Goal: Task Accomplishment & Management: Use online tool/utility

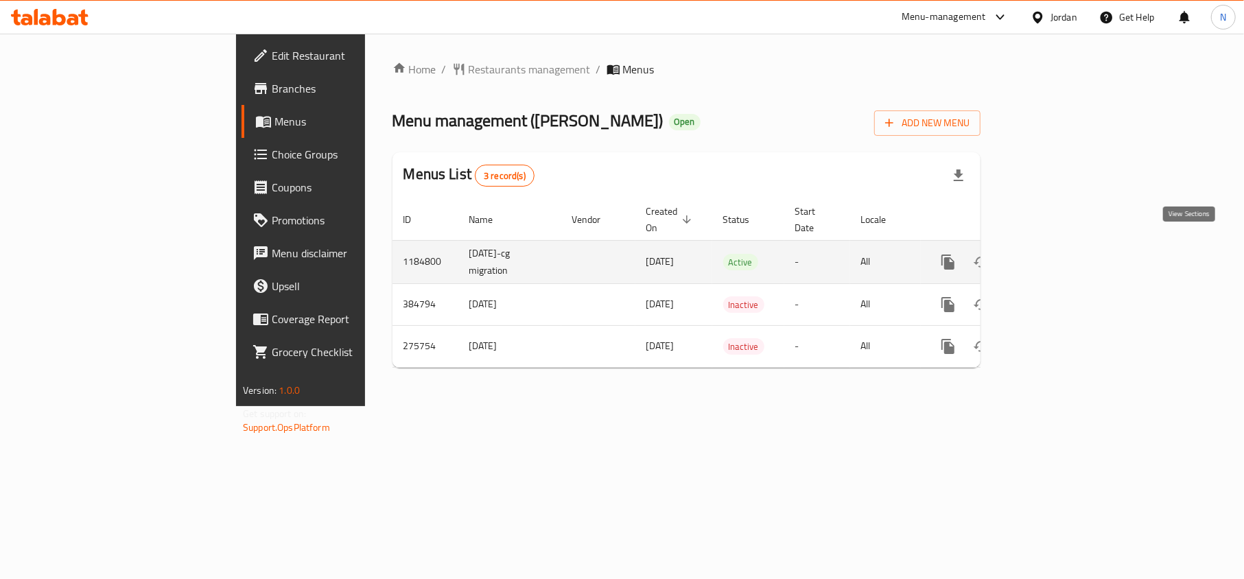
click at [1056, 254] on icon "enhanced table" at bounding box center [1047, 262] width 16 height 16
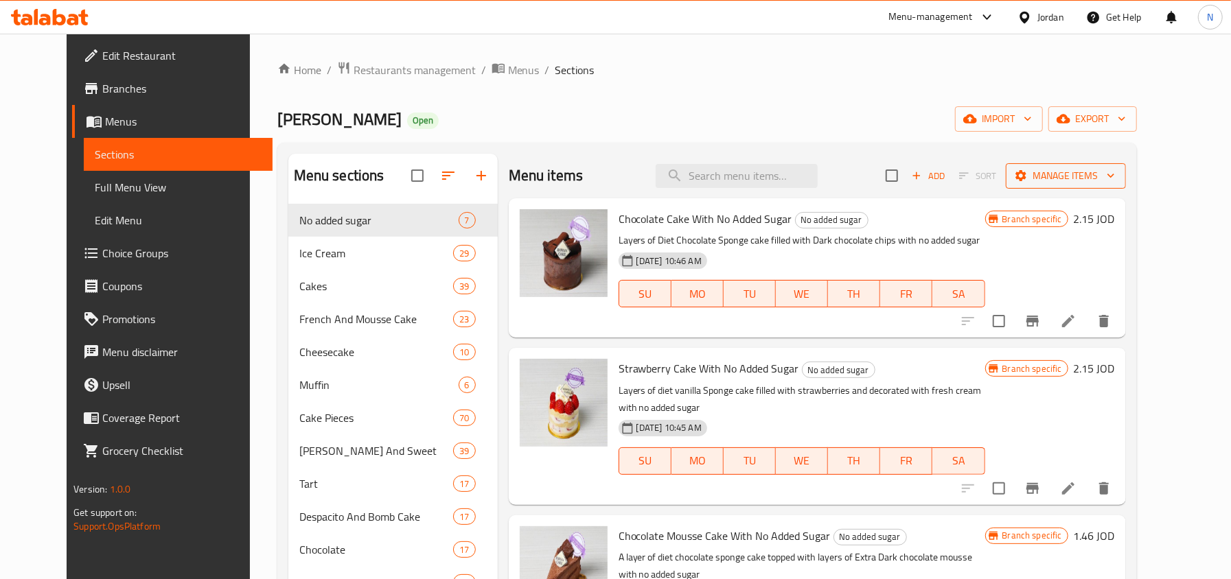
click at [1110, 176] on span "Manage items" at bounding box center [1065, 175] width 98 height 17
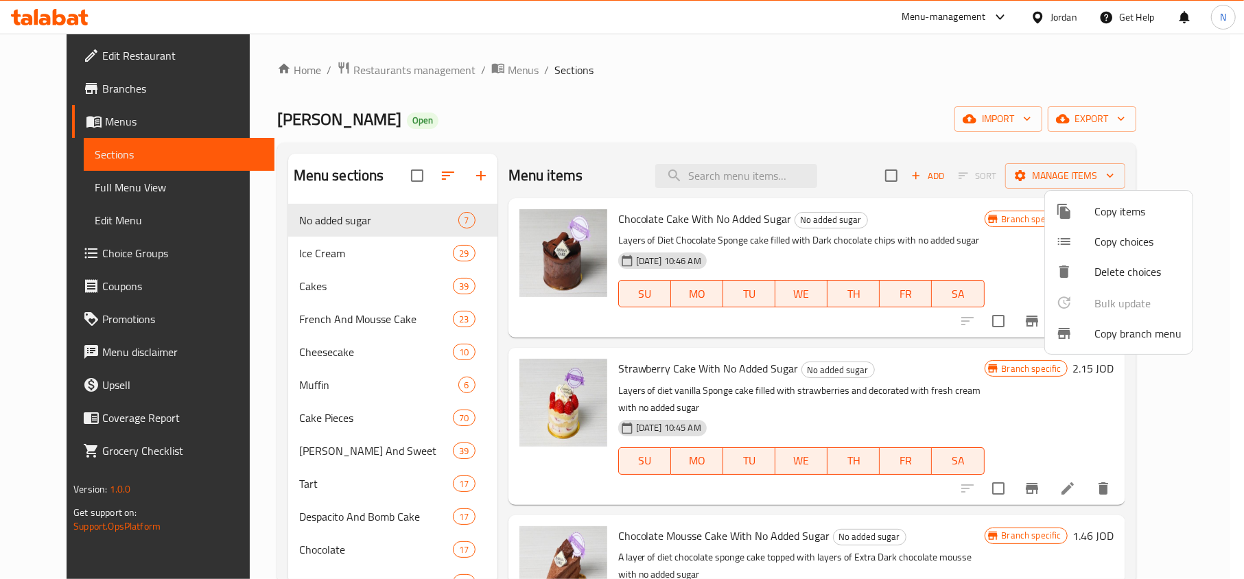
click at [920, 141] on div at bounding box center [622, 289] width 1244 height 579
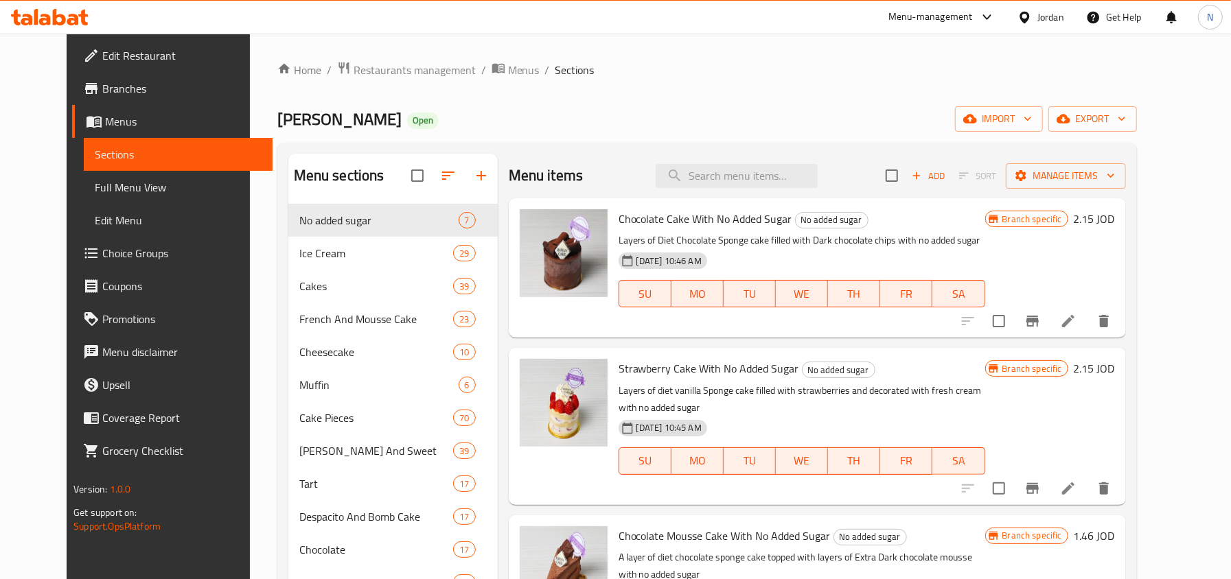
click at [1126, 160] on div "Menu items Add Sort Manage items" at bounding box center [817, 176] width 617 height 45
click at [1115, 168] on span "Manage items" at bounding box center [1065, 175] width 98 height 17
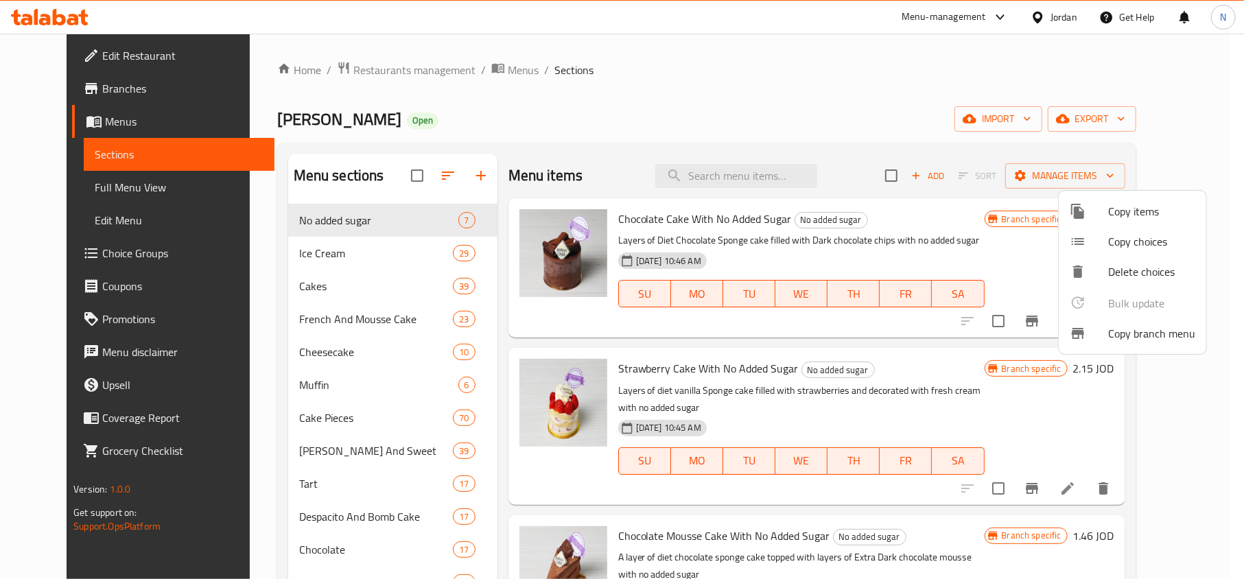
click at [1102, 338] on div at bounding box center [1089, 333] width 38 height 16
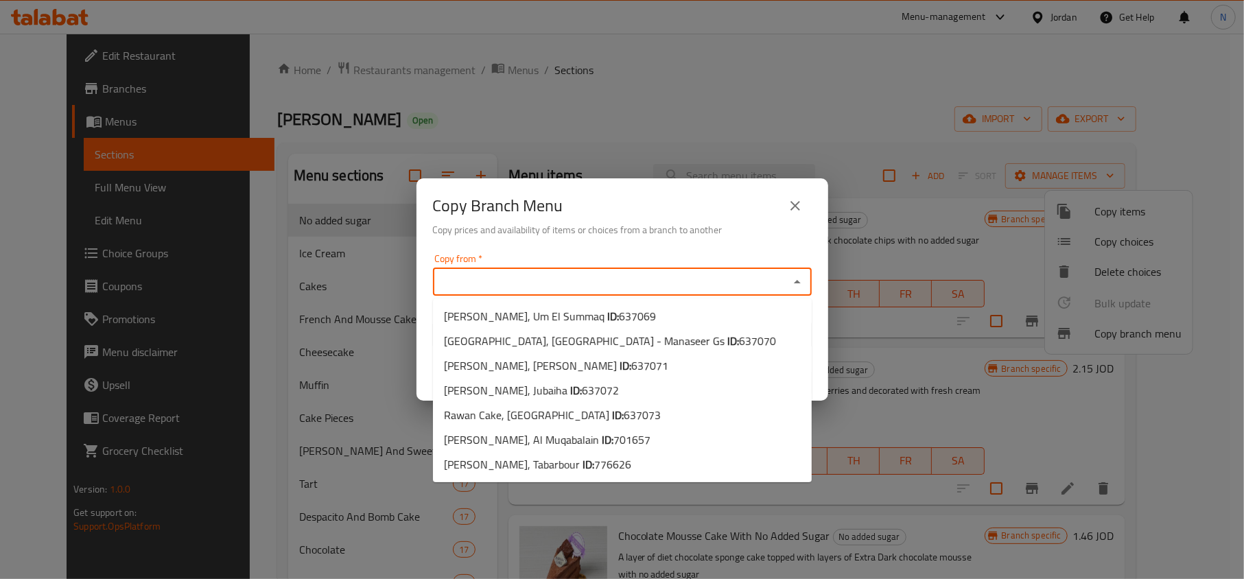
click at [721, 283] on input "Copy from   *" at bounding box center [611, 281] width 348 height 19
click at [620, 436] on span "701657" at bounding box center [632, 440] width 37 height 21
type input "Rawan Cake, Al Muqabalain"
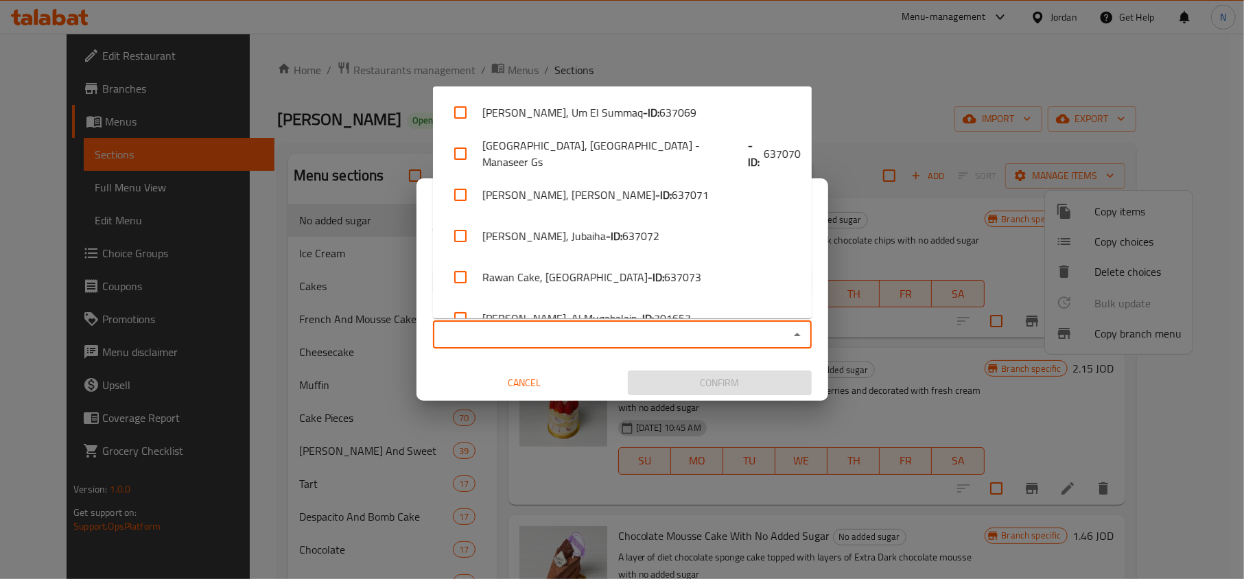
click at [646, 343] on input "Copy to   *" at bounding box center [611, 334] width 348 height 19
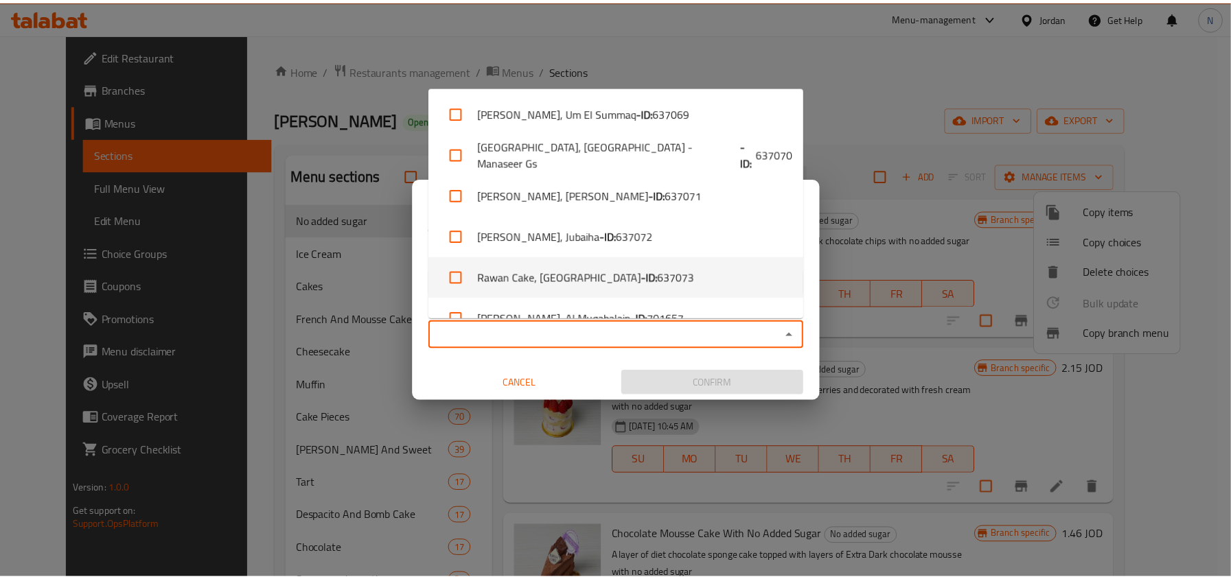
scroll to position [67, 0]
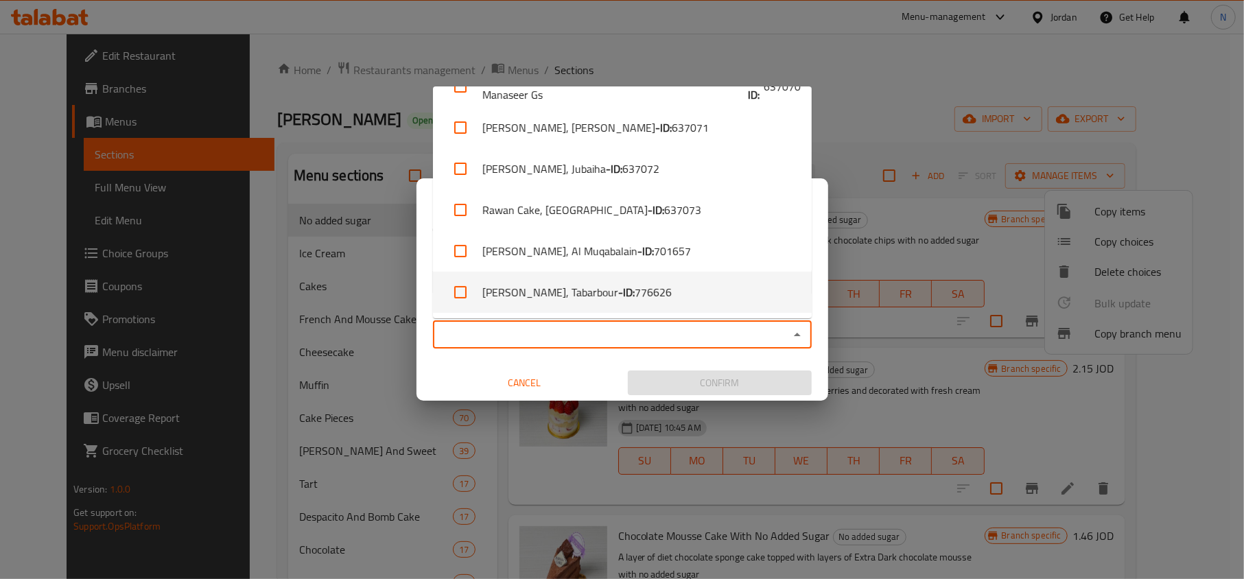
click at [706, 283] on li "Rawan Cake, Tabarbour - ID: 776626" at bounding box center [622, 292] width 379 height 41
checkbox input "true"
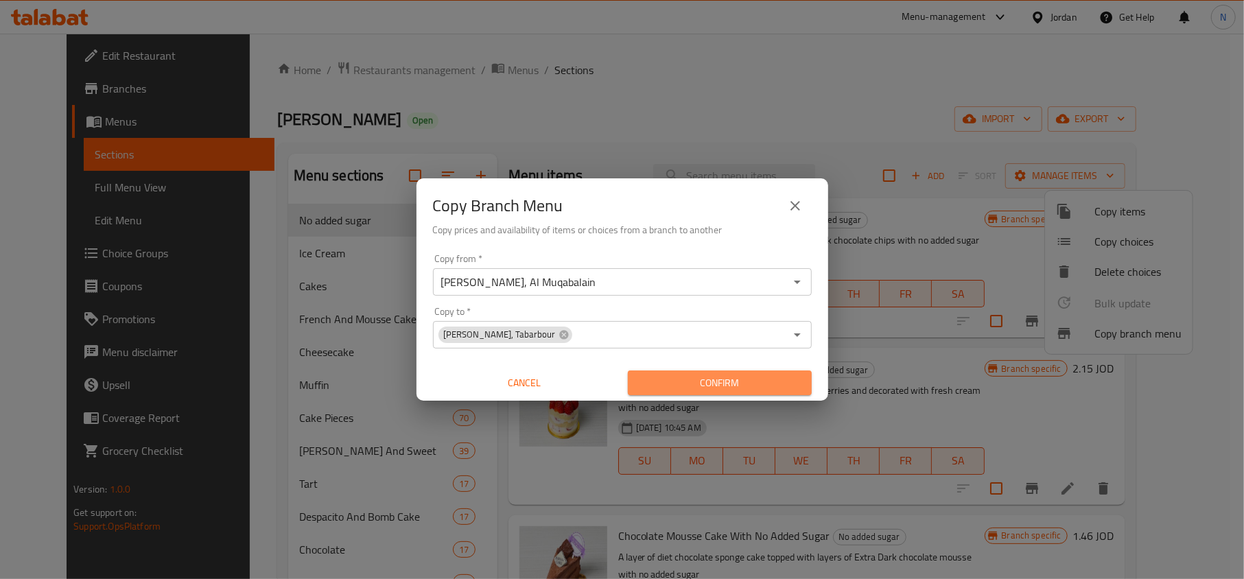
click at [709, 375] on span "Confirm" at bounding box center [720, 383] width 162 height 17
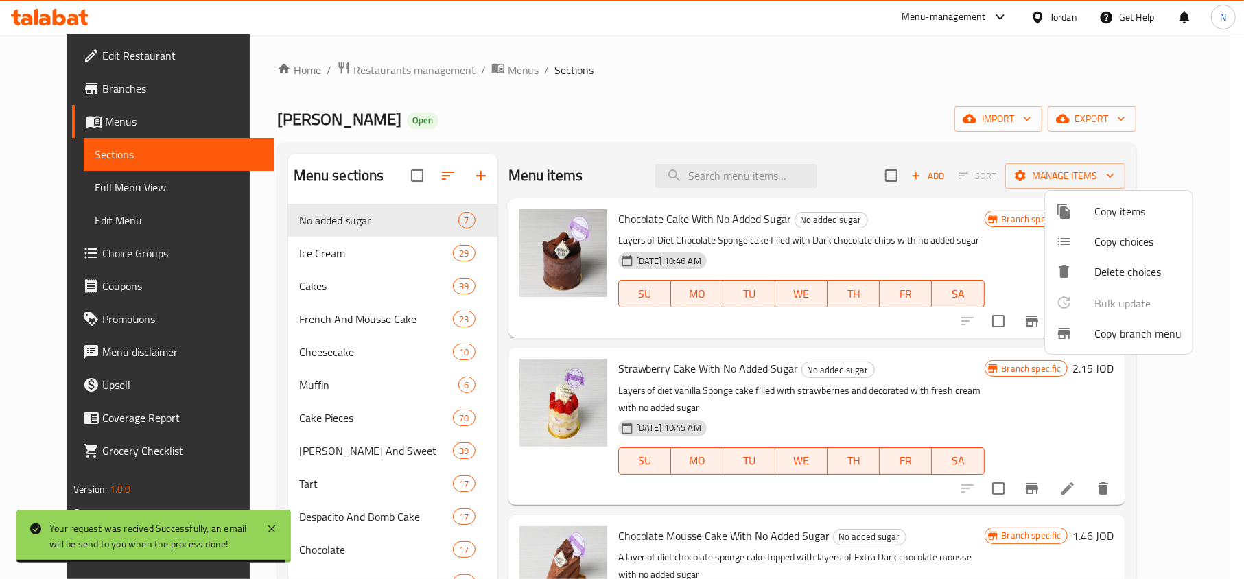
click at [1091, 7] on div at bounding box center [622, 289] width 1244 height 579
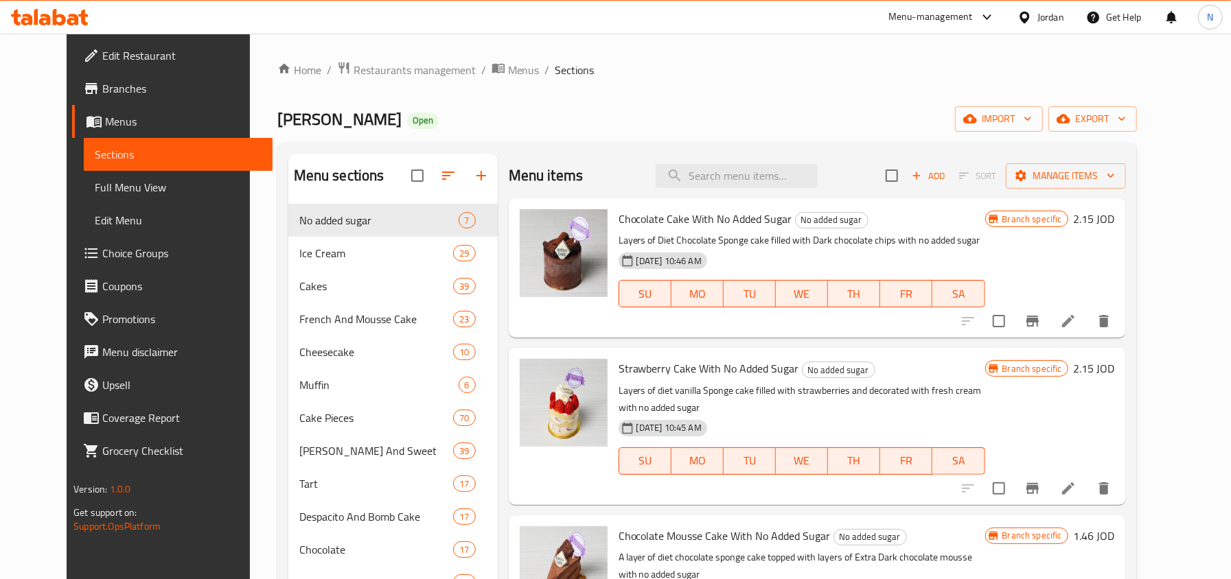
click at [1057, 15] on div "Jordan" at bounding box center [1050, 17] width 27 height 15
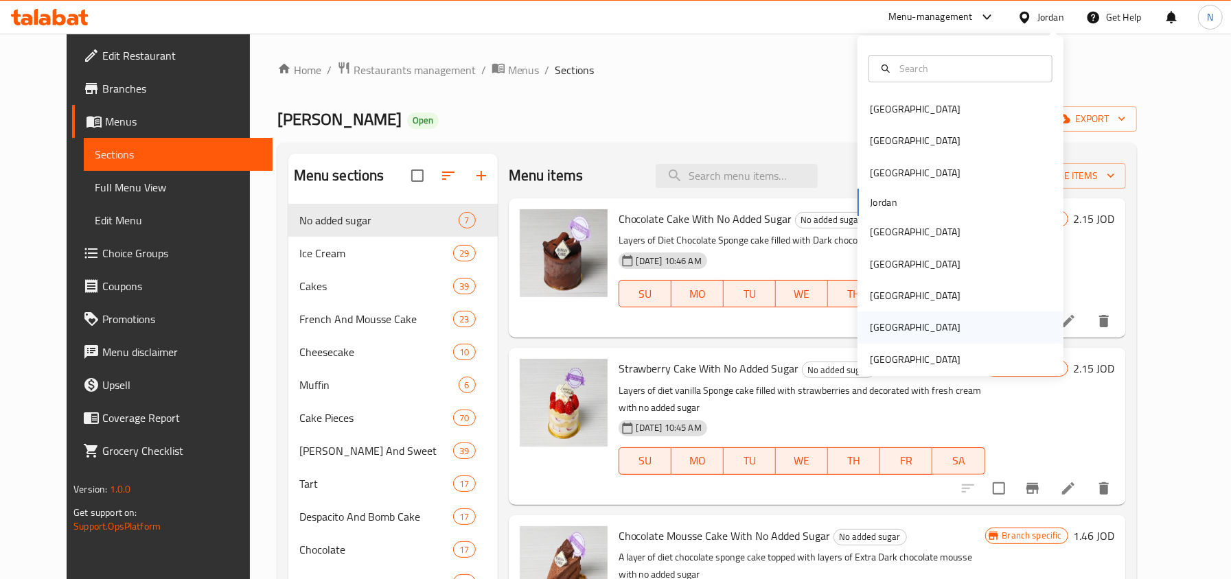
click at [881, 343] on div "Saudi Arabia" at bounding box center [915, 328] width 113 height 32
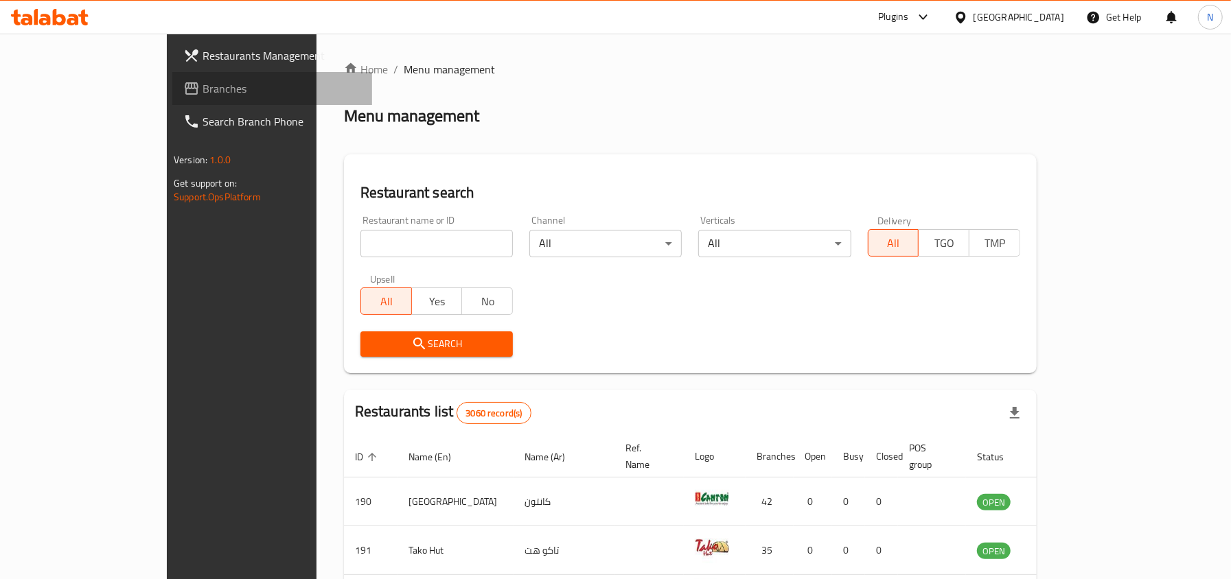
click at [202, 81] on span "Branches" at bounding box center [281, 88] width 159 height 16
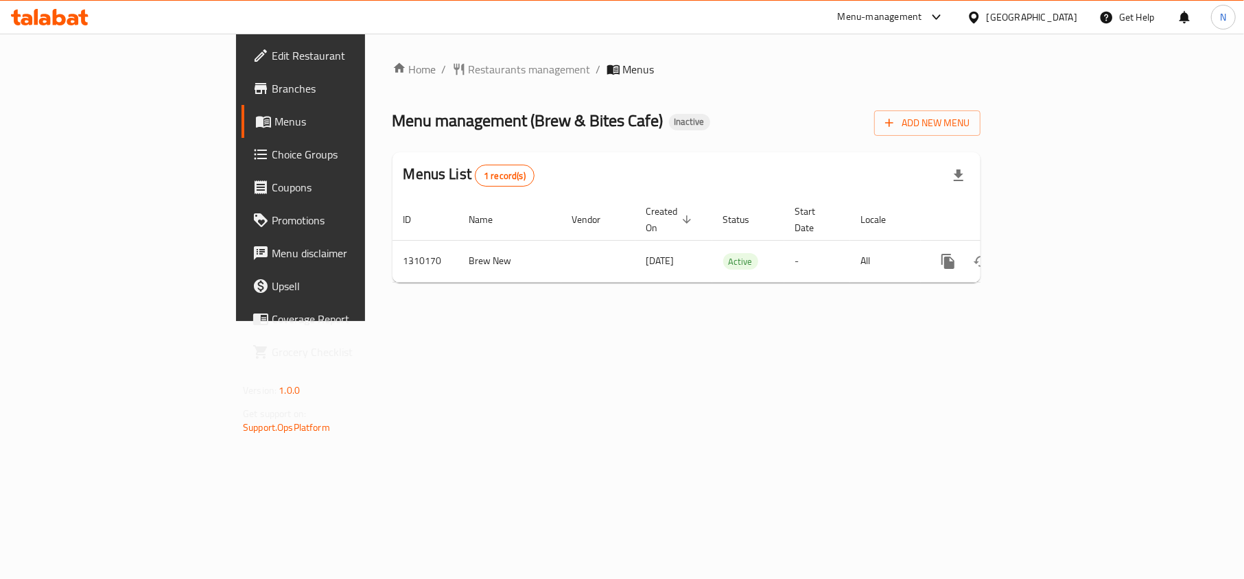
click at [1043, 20] on div "United Arab Emirates" at bounding box center [1032, 17] width 91 height 15
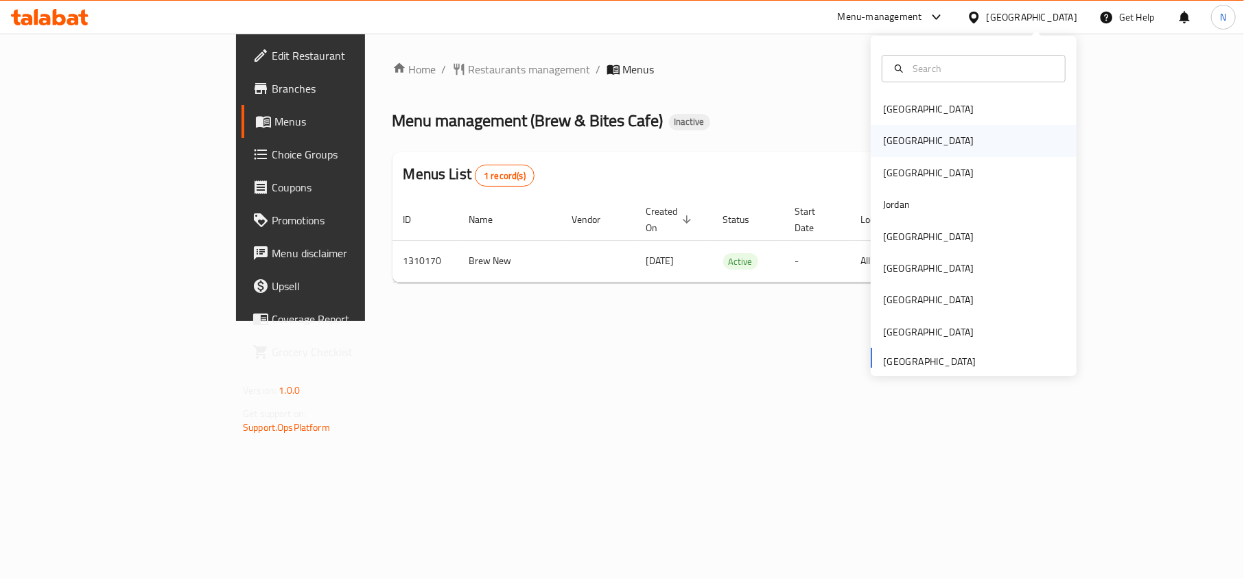
click at [912, 136] on div "Egypt" at bounding box center [974, 141] width 206 height 32
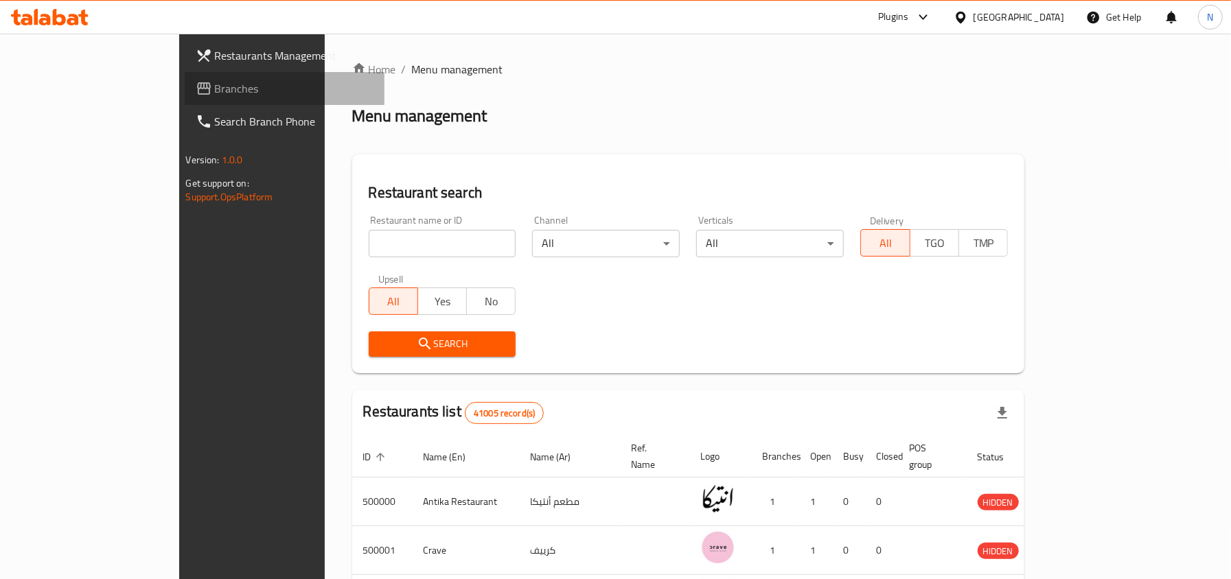
click at [215, 88] on span "Branches" at bounding box center [294, 88] width 159 height 16
